Goal: Task Accomplishment & Management: Use online tool/utility

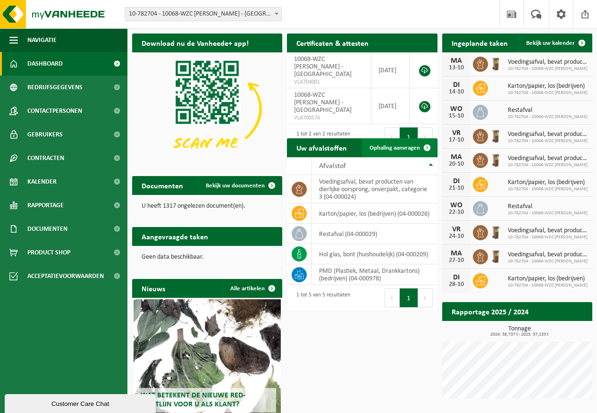
click at [395, 147] on span "Ophaling aanvragen" at bounding box center [394, 148] width 50 height 6
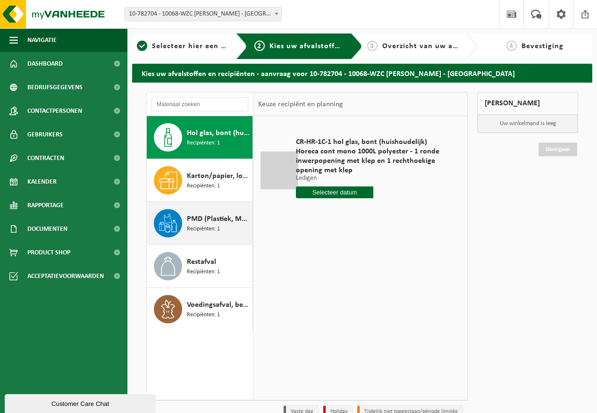
click at [196, 221] on span "PMD (Plastiek, Metaal, Drankkartons) (bedrijven)" at bounding box center [218, 218] width 63 height 11
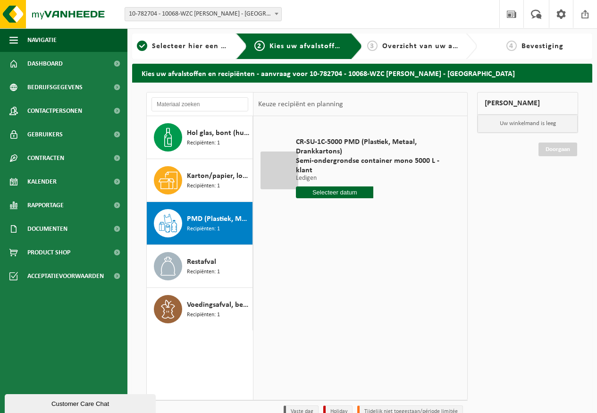
click at [340, 195] on input "text" at bounding box center [334, 192] width 77 height 12
click at [405, 215] on icon at bounding box center [402, 213] width 15 height 15
click at [323, 301] on div "25" at bounding box center [321, 306] width 17 height 15
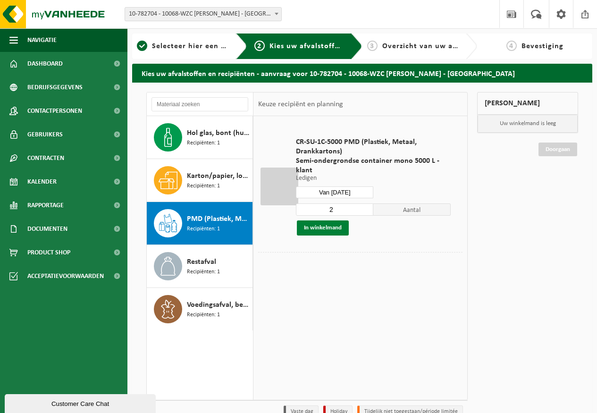
click at [330, 227] on button "In winkelmand" at bounding box center [323, 227] width 52 height 15
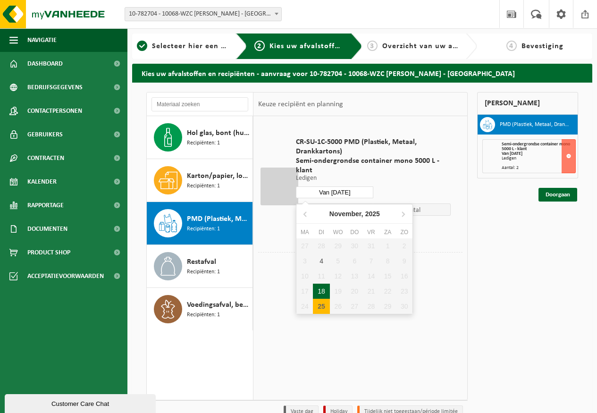
click at [360, 191] on input "Van 2025-11-25" at bounding box center [334, 192] width 77 height 12
click at [404, 213] on icon at bounding box center [402, 213] width 15 height 15
click at [307, 213] on icon at bounding box center [305, 213] width 15 height 15
click at [405, 210] on icon at bounding box center [402, 213] width 15 height 15
click at [322, 291] on div "23" at bounding box center [321, 291] width 17 height 15
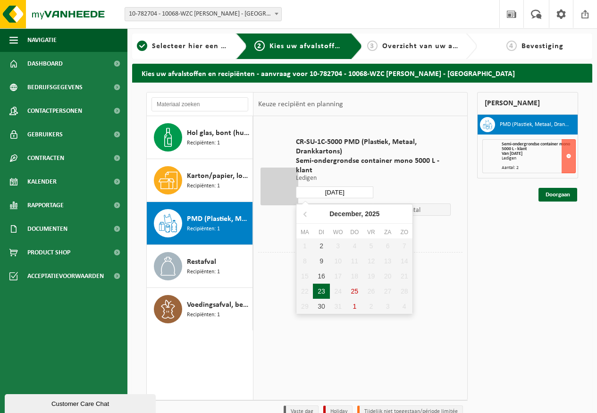
type input "Van 2025-12-23"
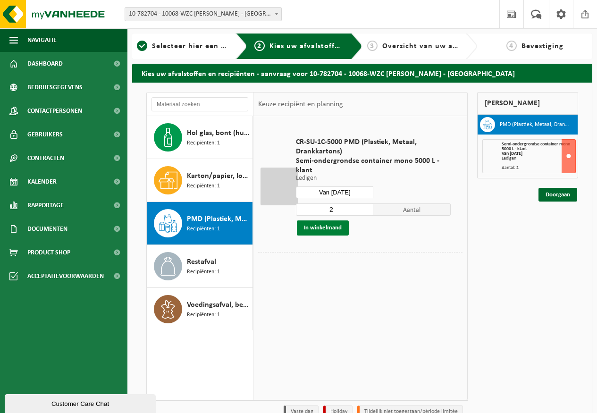
click at [334, 231] on button "In winkelmand" at bounding box center [323, 227] width 52 height 15
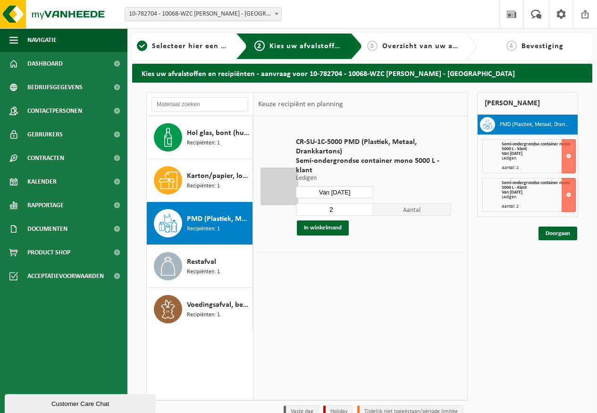
click at [355, 187] on input "Van 2025-12-23" at bounding box center [334, 192] width 77 height 12
click at [452, 296] on div "CR-SU-1C-5000 PMD (Plastiek, Metaal, Drankkartons) Semi-ondergrondse container …" at bounding box center [360, 257] width 214 height 283
click at [563, 233] on link "Doorgaan" at bounding box center [557, 233] width 39 height 14
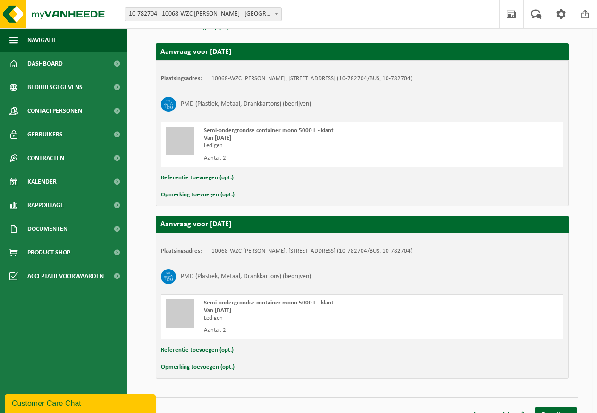
scroll to position [164, 0]
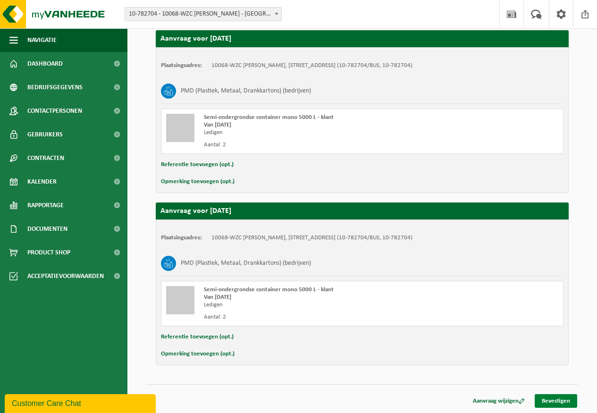
click at [556, 398] on link "Bevestigen" at bounding box center [556, 401] width 42 height 14
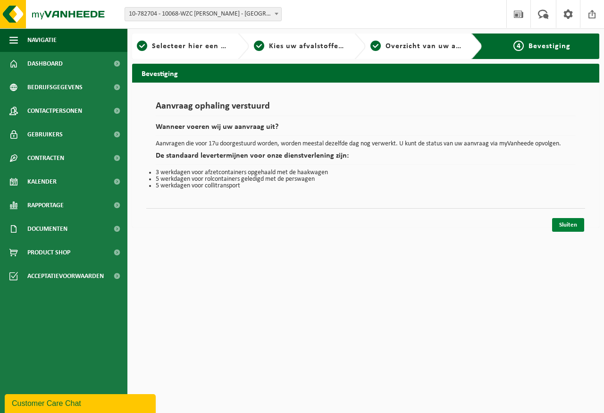
click at [573, 223] on link "Sluiten" at bounding box center [568, 225] width 32 height 14
